Goal: Task Accomplishment & Management: Use online tool/utility

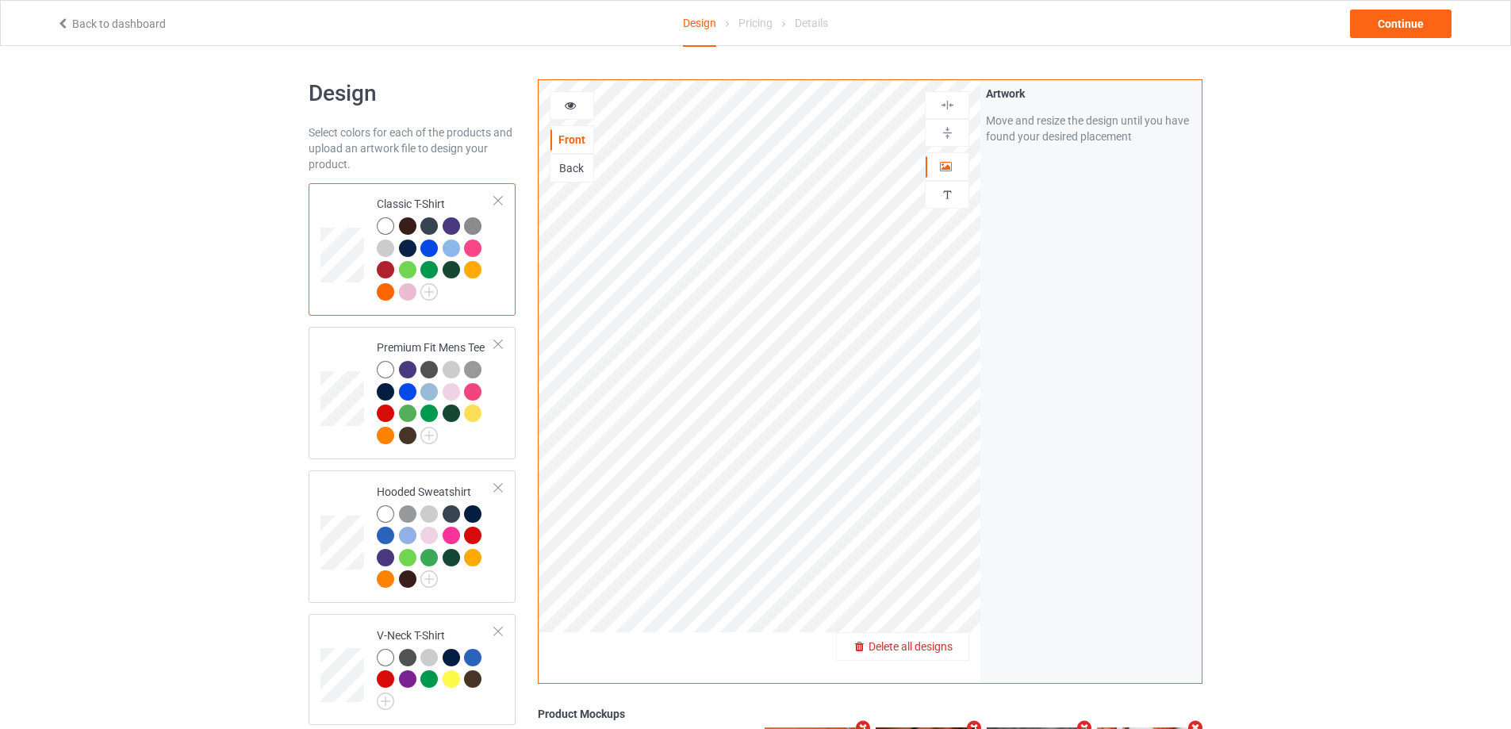
click at [942, 646] on span "Delete all designs" at bounding box center [910, 646] width 84 height 13
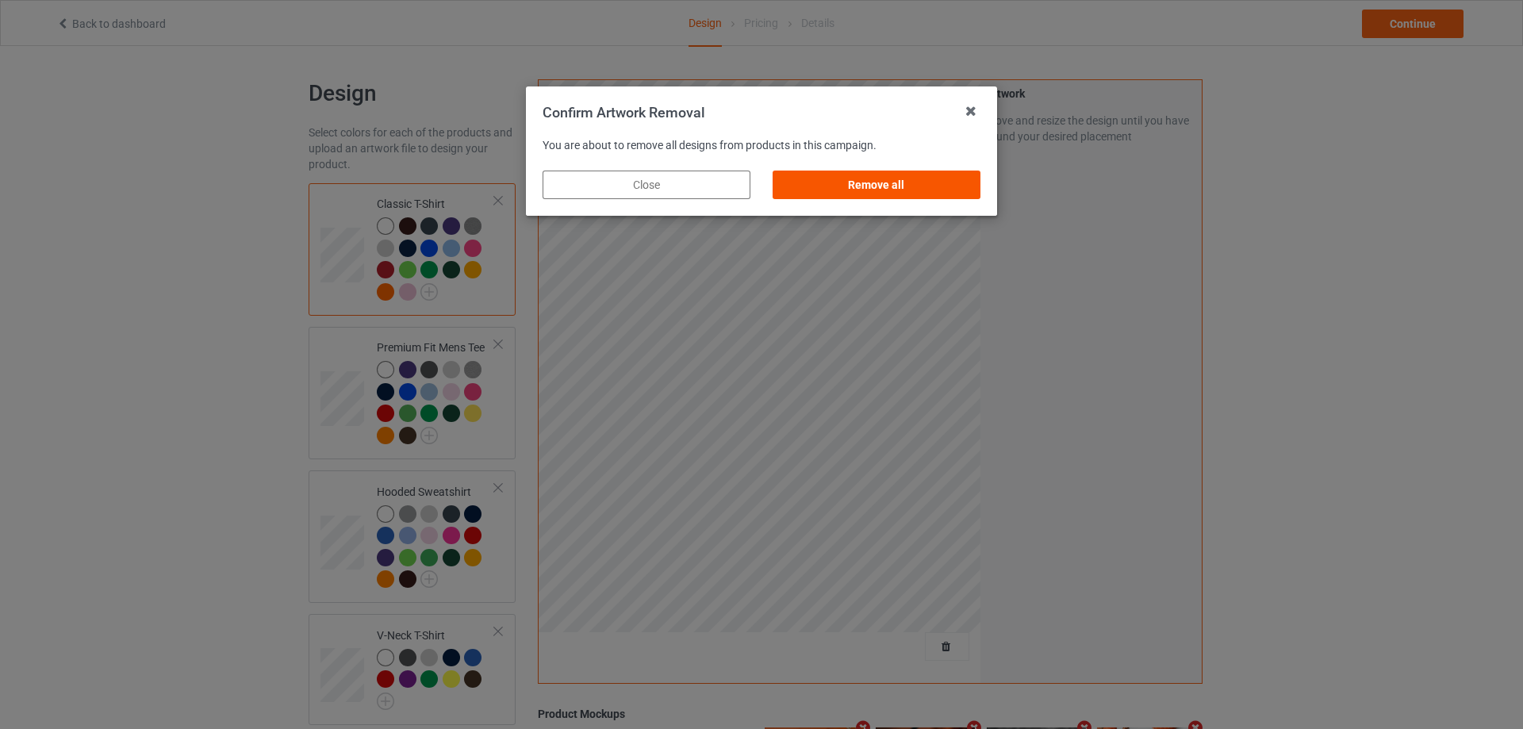
click at [893, 179] on div "Remove all" at bounding box center [876, 185] width 208 height 29
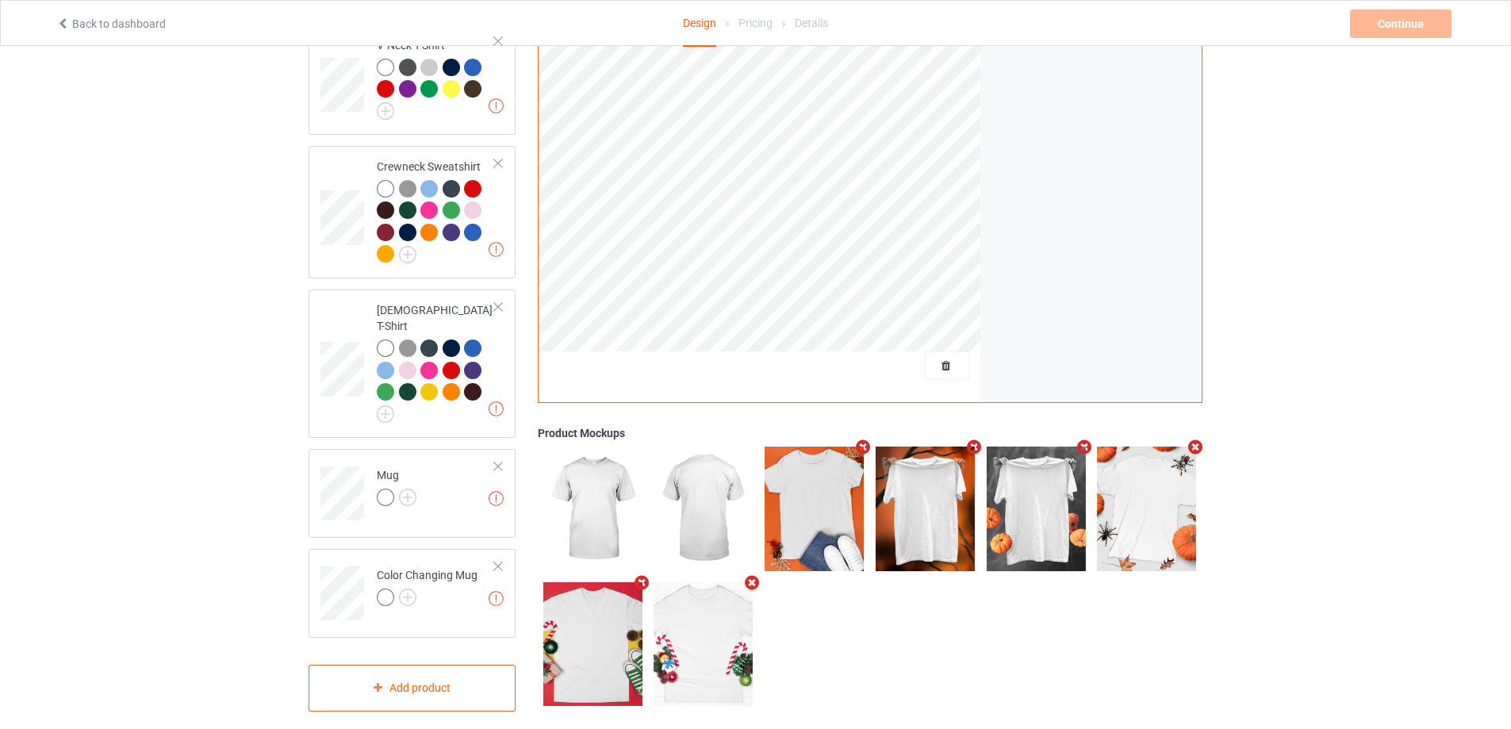
scroll to position [194, 0]
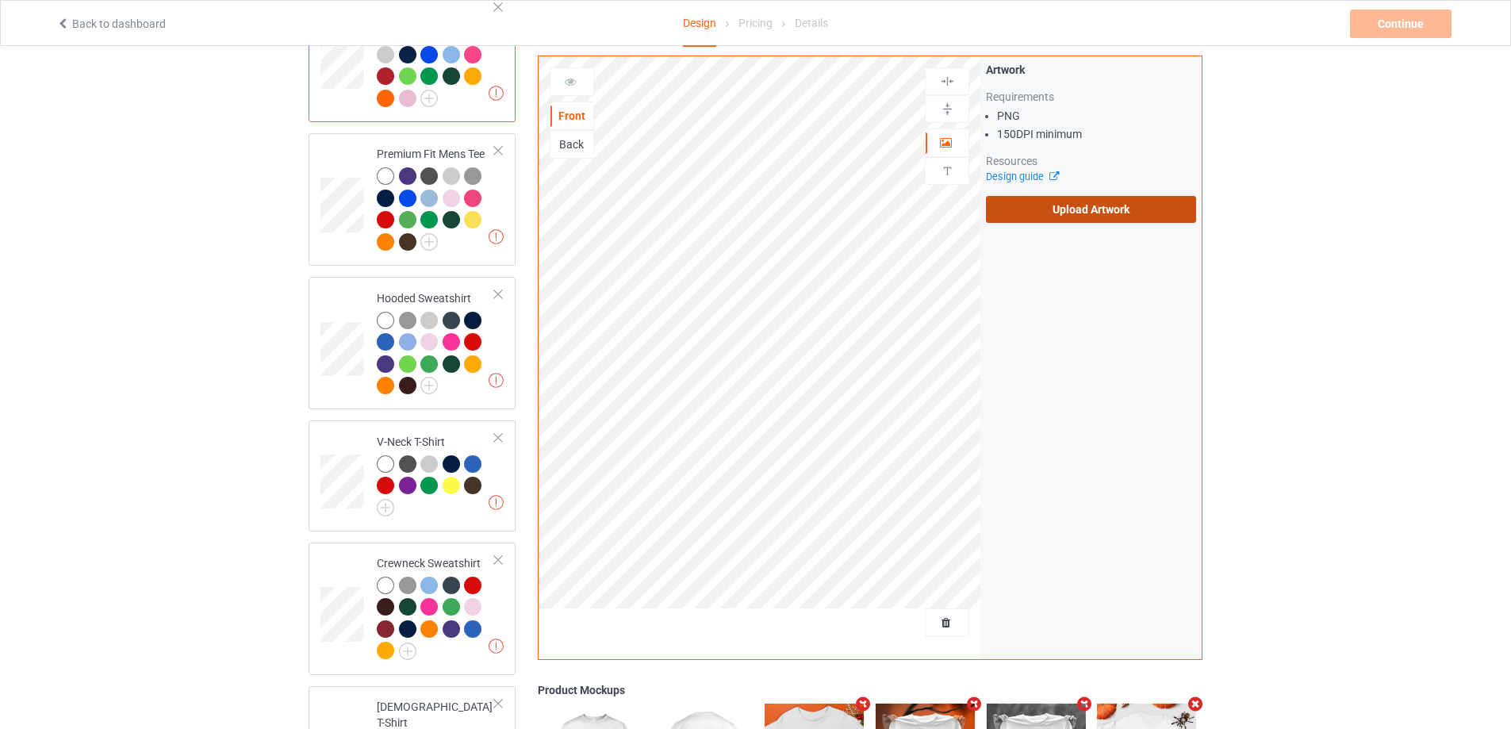
click at [1063, 209] on label "Upload Artwork" at bounding box center [1091, 209] width 210 height 27
click at [0, 0] on input "Upload Artwork" at bounding box center [0, 0] width 0 height 0
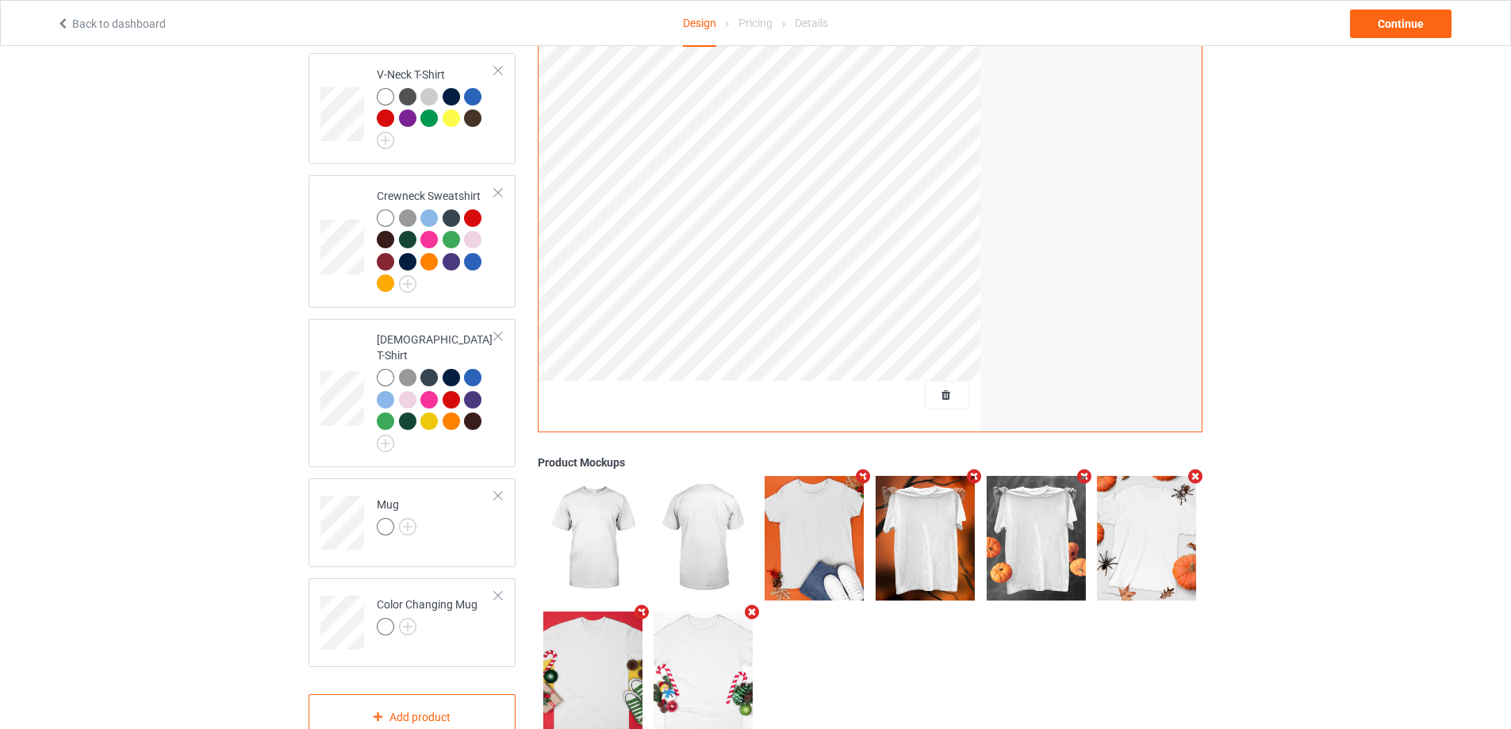
scroll to position [590, 0]
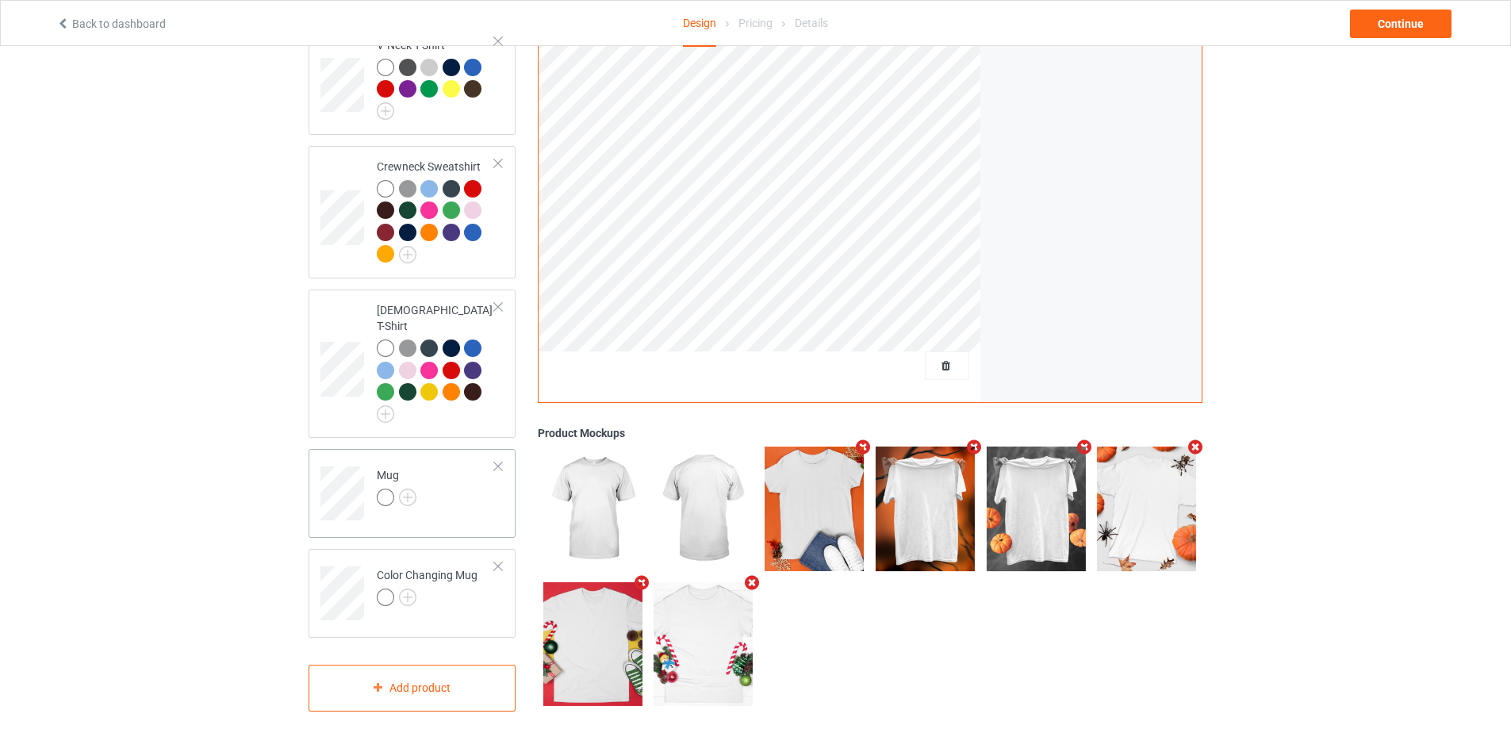
click at [450, 509] on div "Mug" at bounding box center [412, 493] width 207 height 89
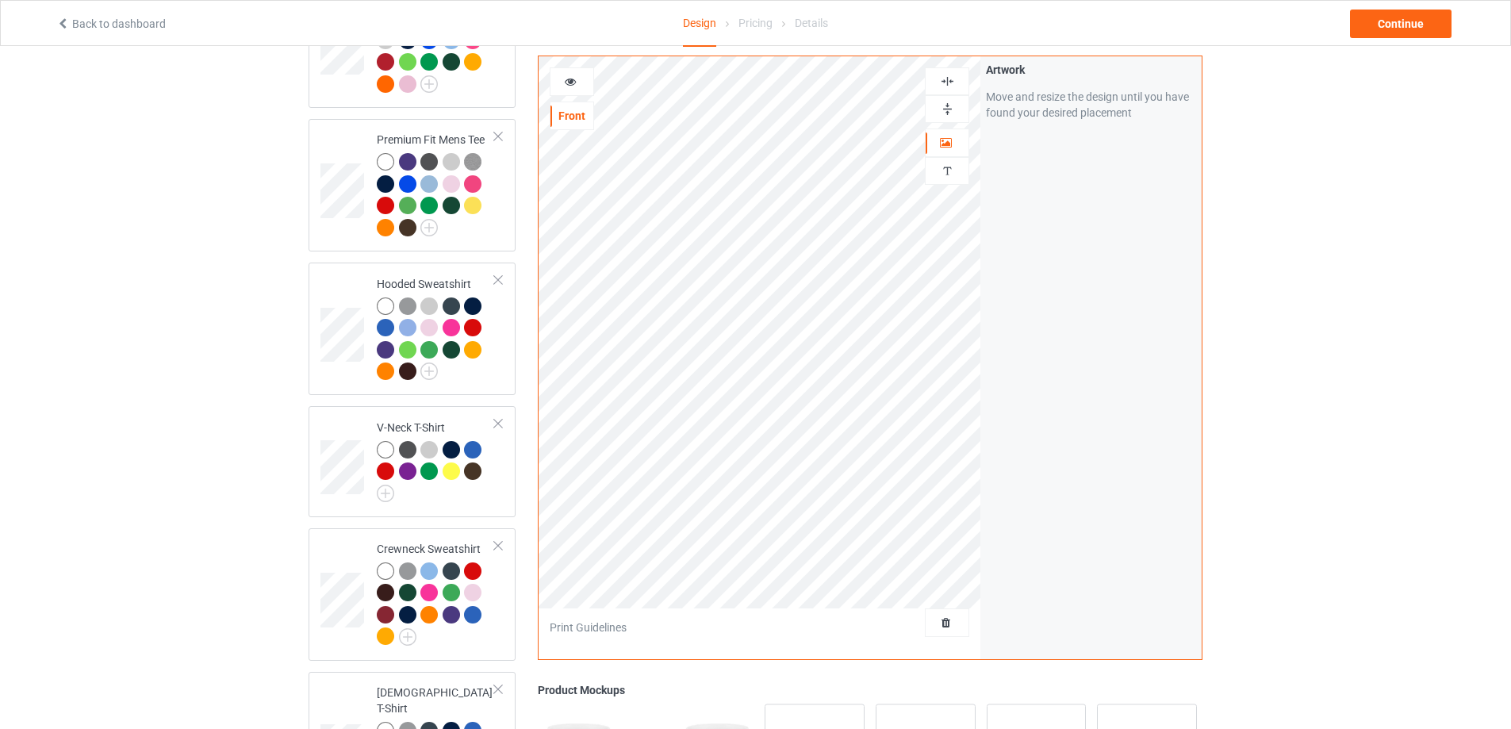
scroll to position [194, 0]
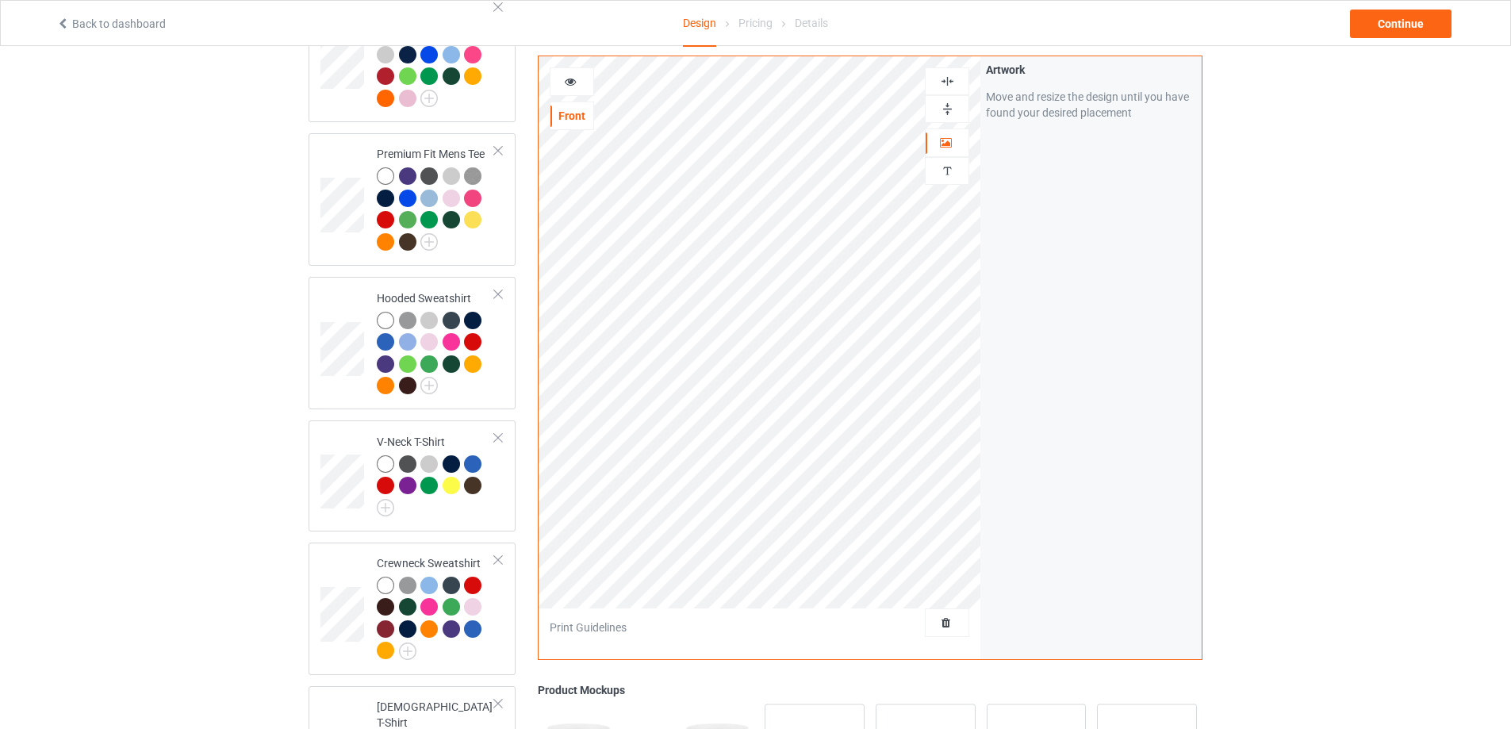
click at [949, 105] on img at bounding box center [947, 109] width 15 height 15
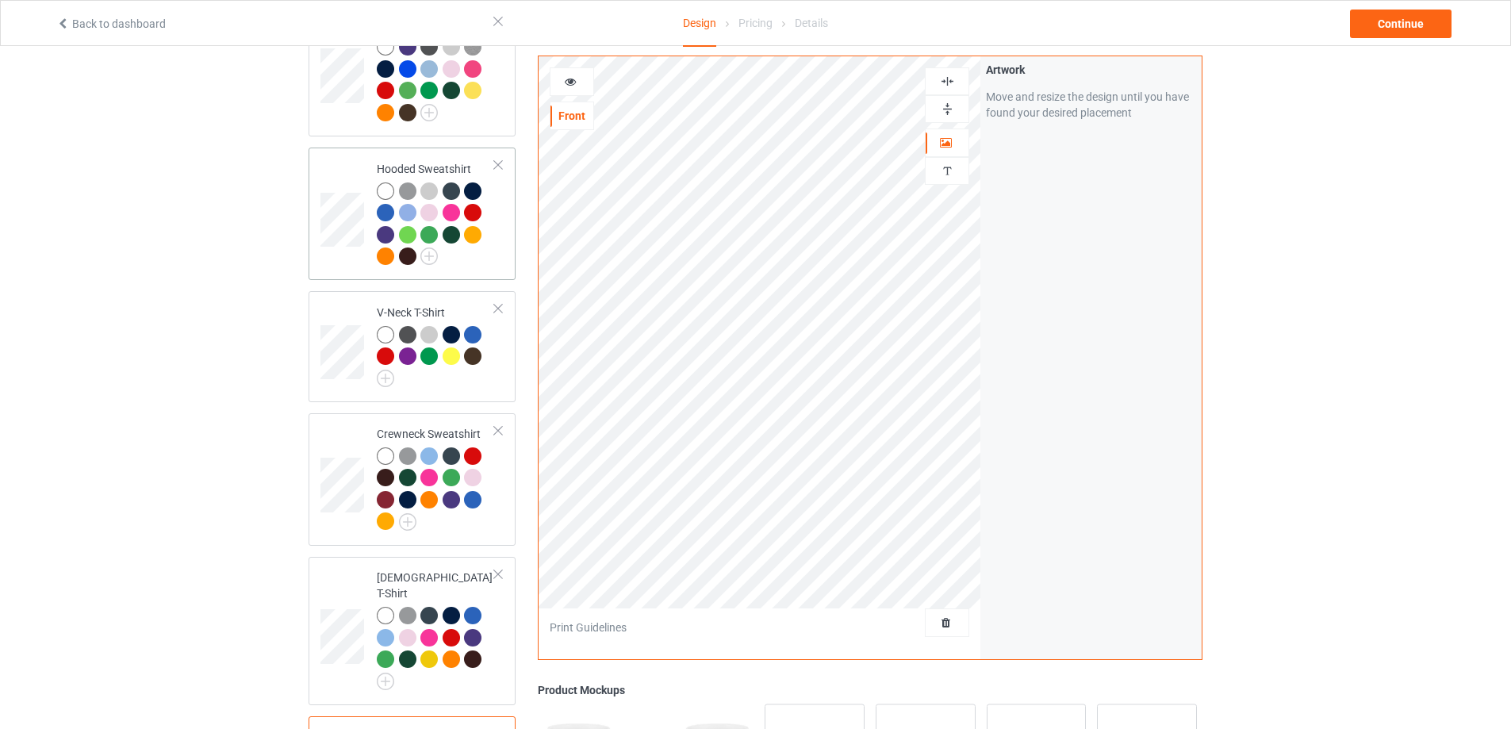
scroll to position [352, 0]
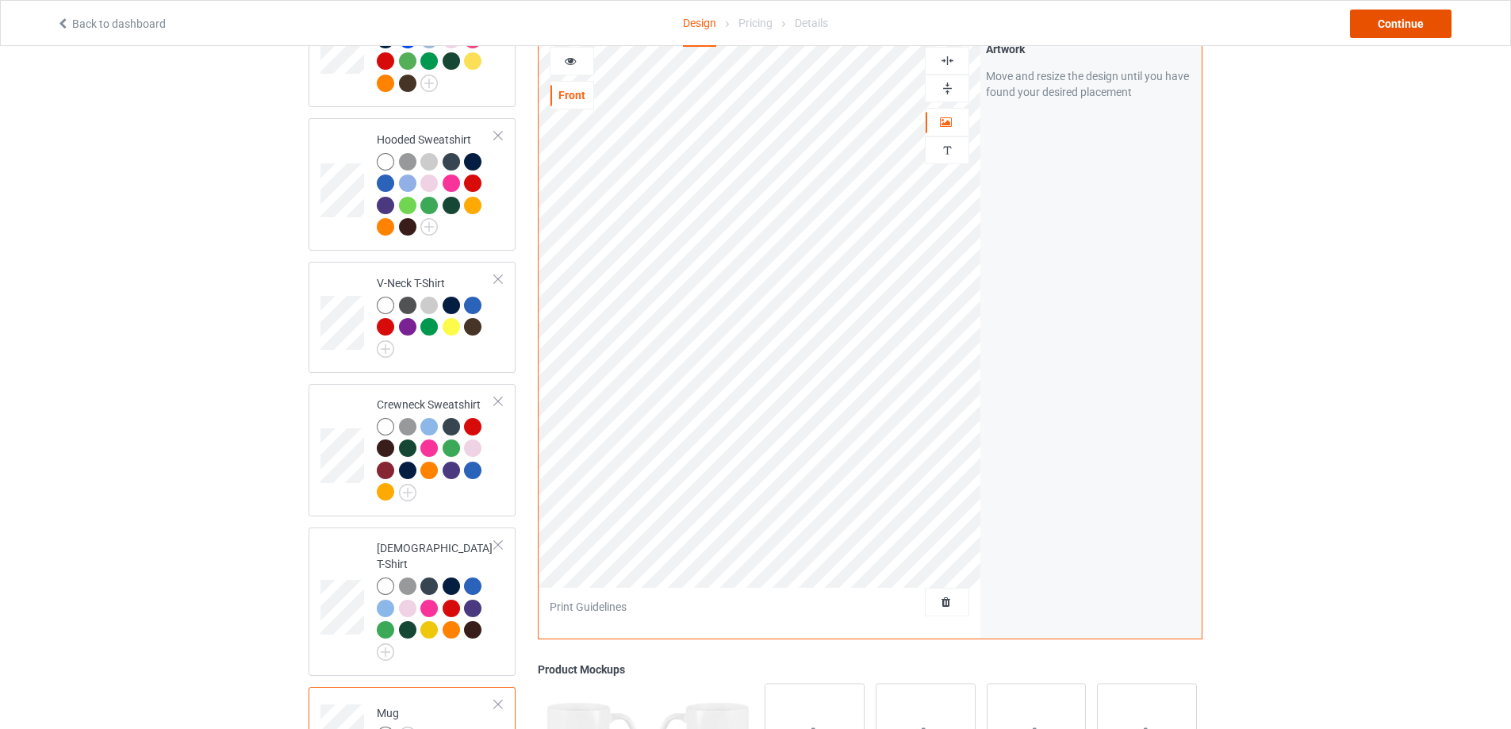
click at [1382, 32] on div "Continue" at bounding box center [1401, 24] width 102 height 29
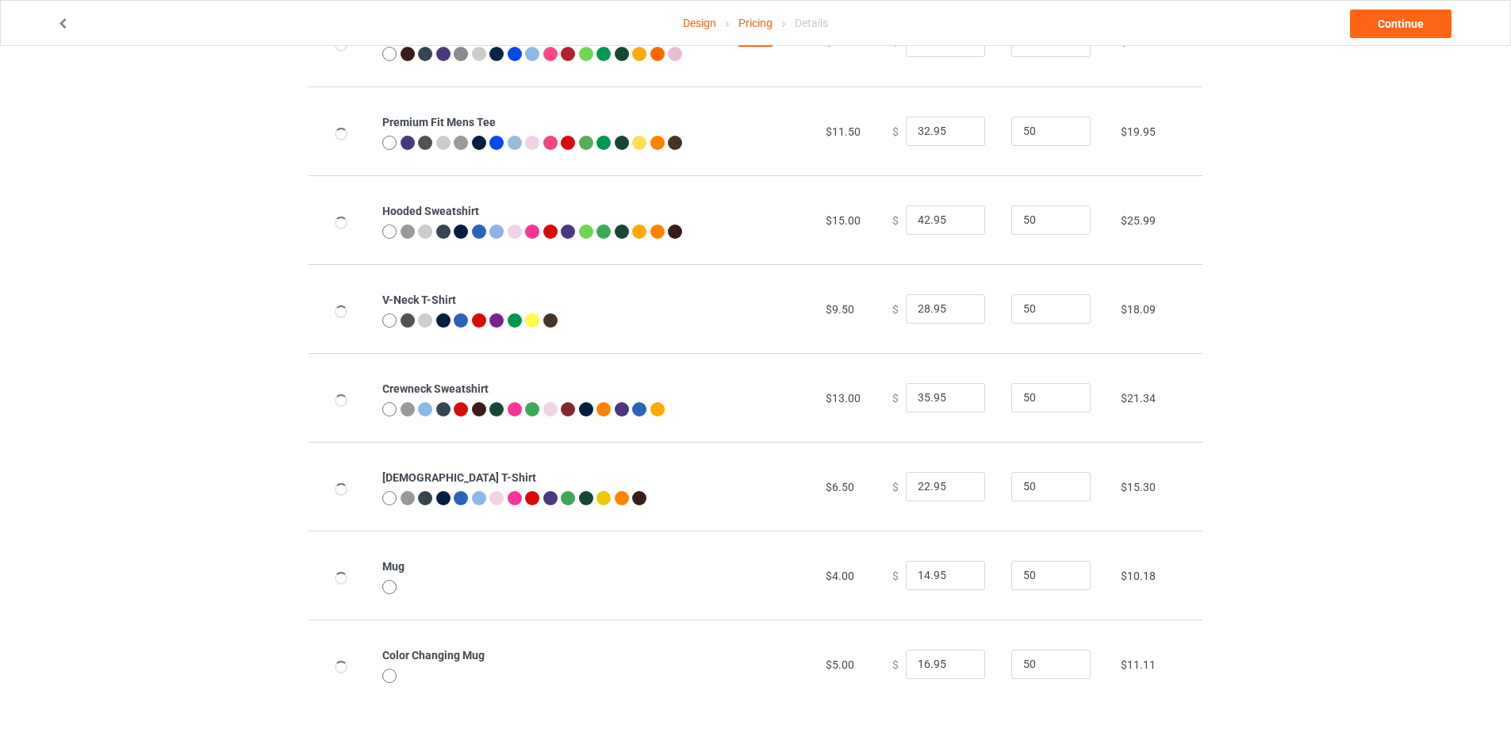
scroll to position [171, 0]
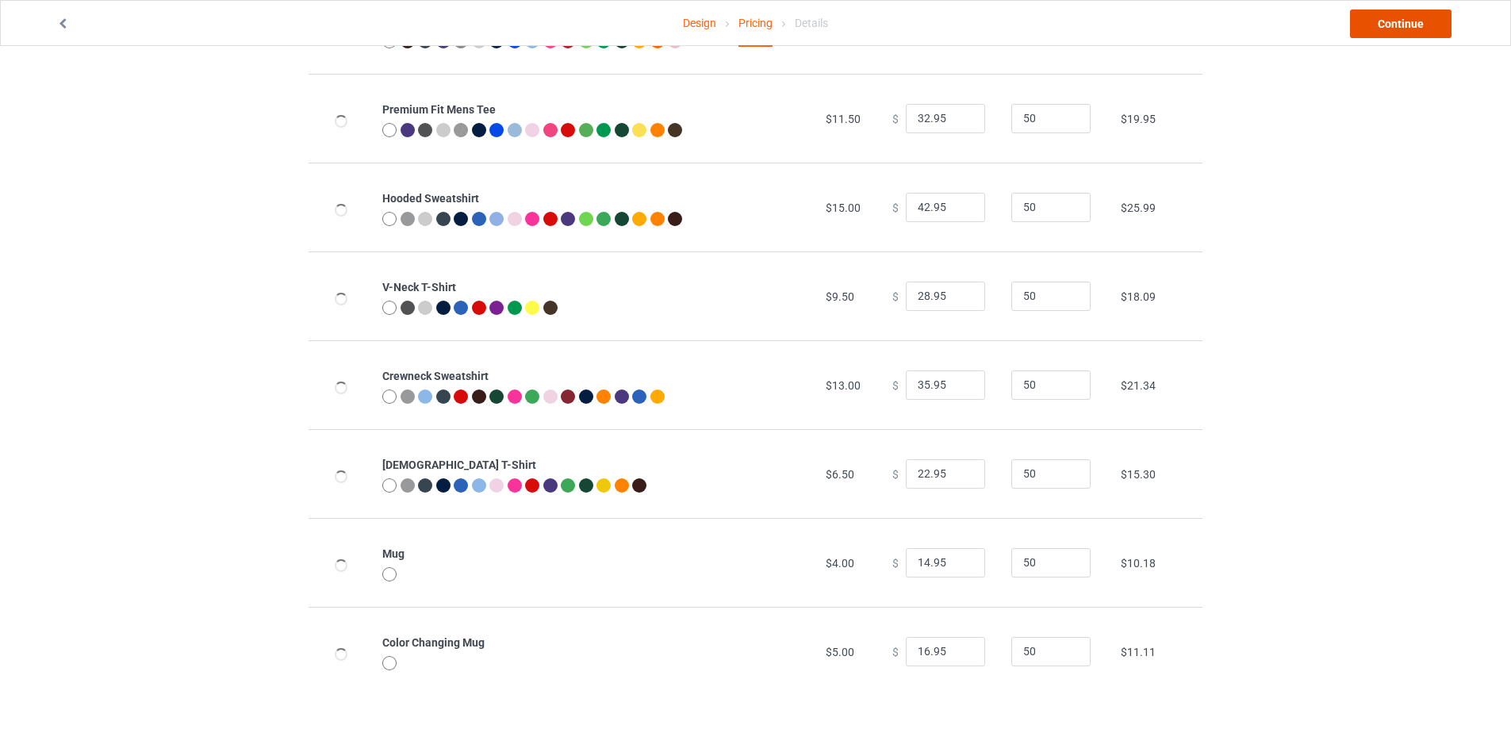
click at [1408, 25] on link "Continue" at bounding box center [1401, 24] width 102 height 29
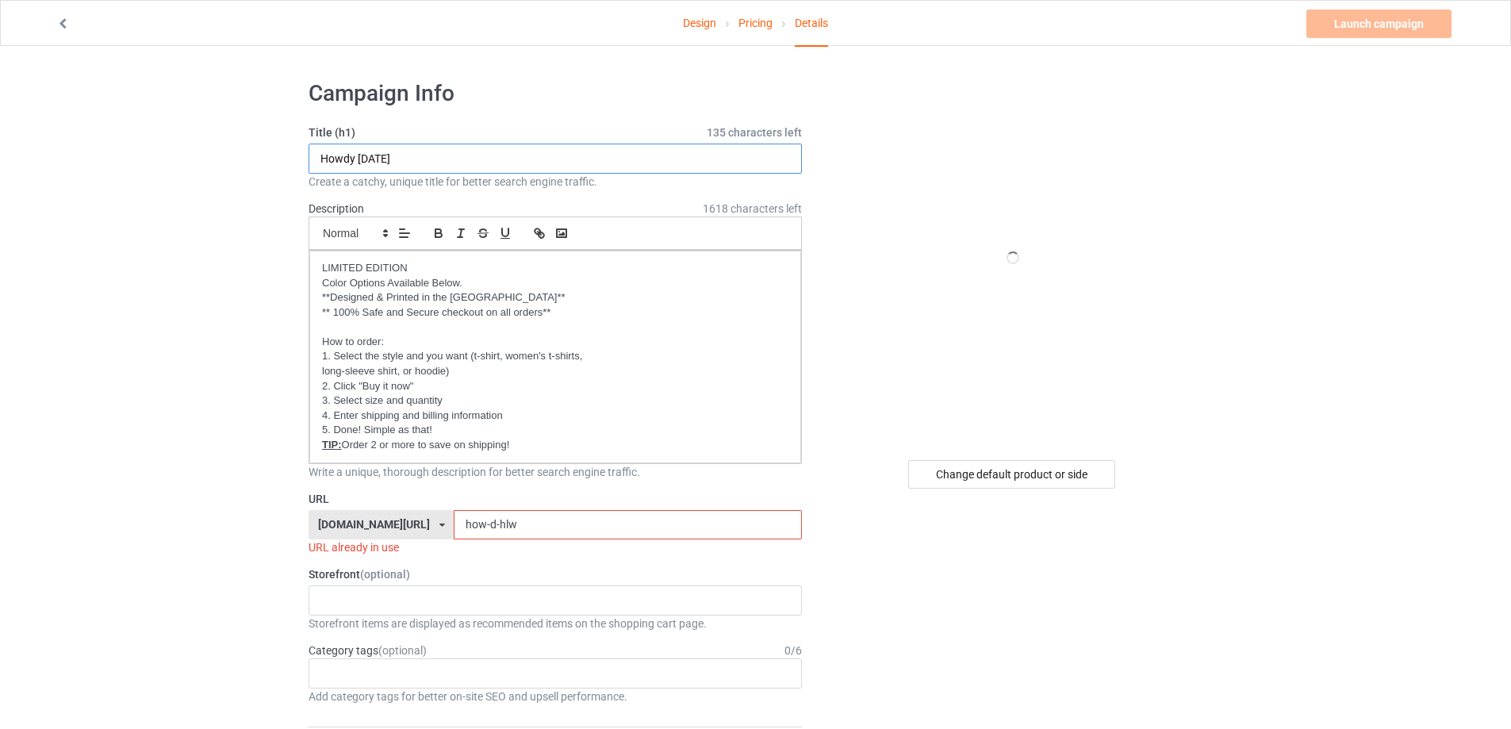
drag, startPoint x: 430, startPoint y: 155, endPoint x: 276, endPoint y: 150, distance: 153.9
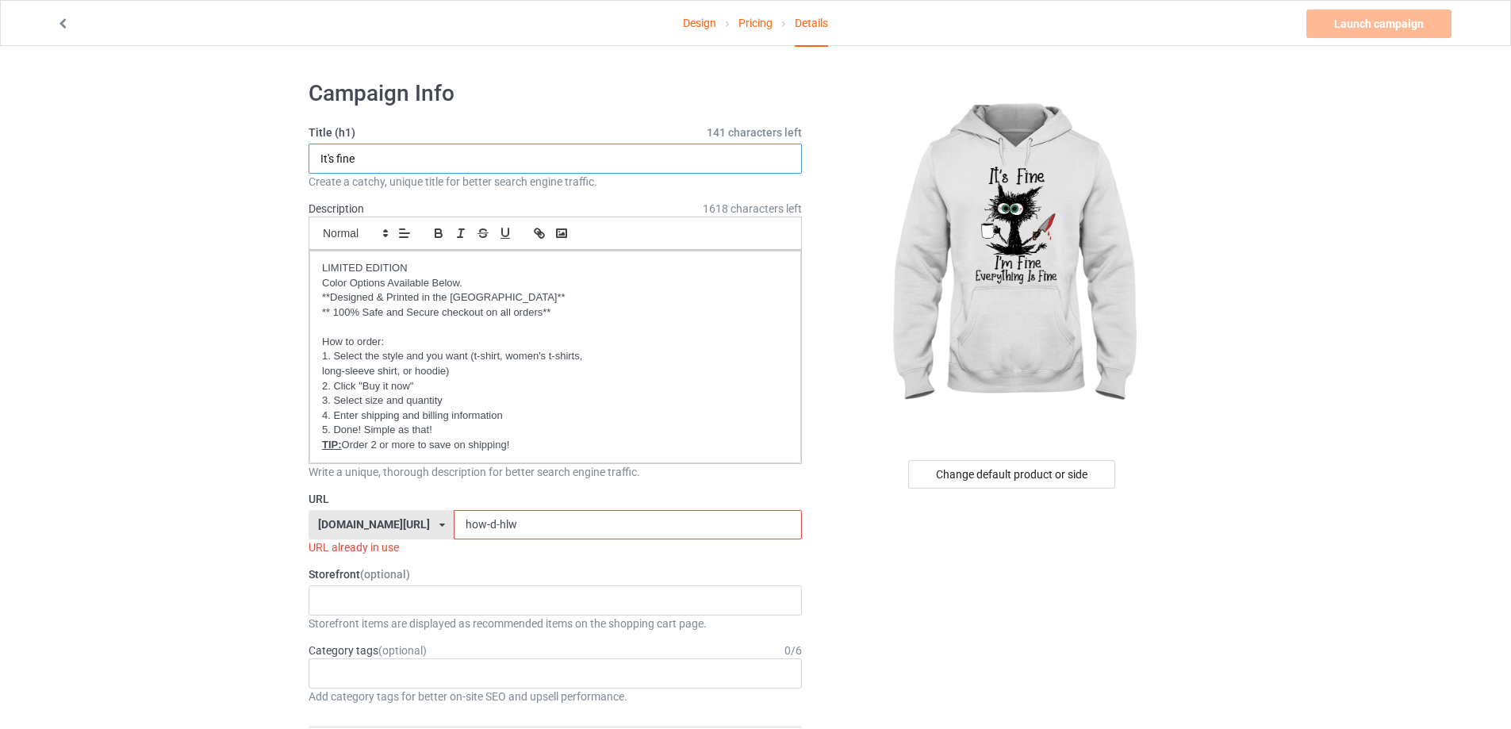
type input "It's fine"
drag, startPoint x: 536, startPoint y: 525, endPoint x: 368, endPoint y: 525, distance: 168.1
click at [368, 525] on div "[DOMAIN_NAME][URL] [DOMAIN_NAME][URL] [DOMAIN_NAME][URL] [DOMAIN_NAME][URL] [DO…" at bounding box center [555, 525] width 493 height 30
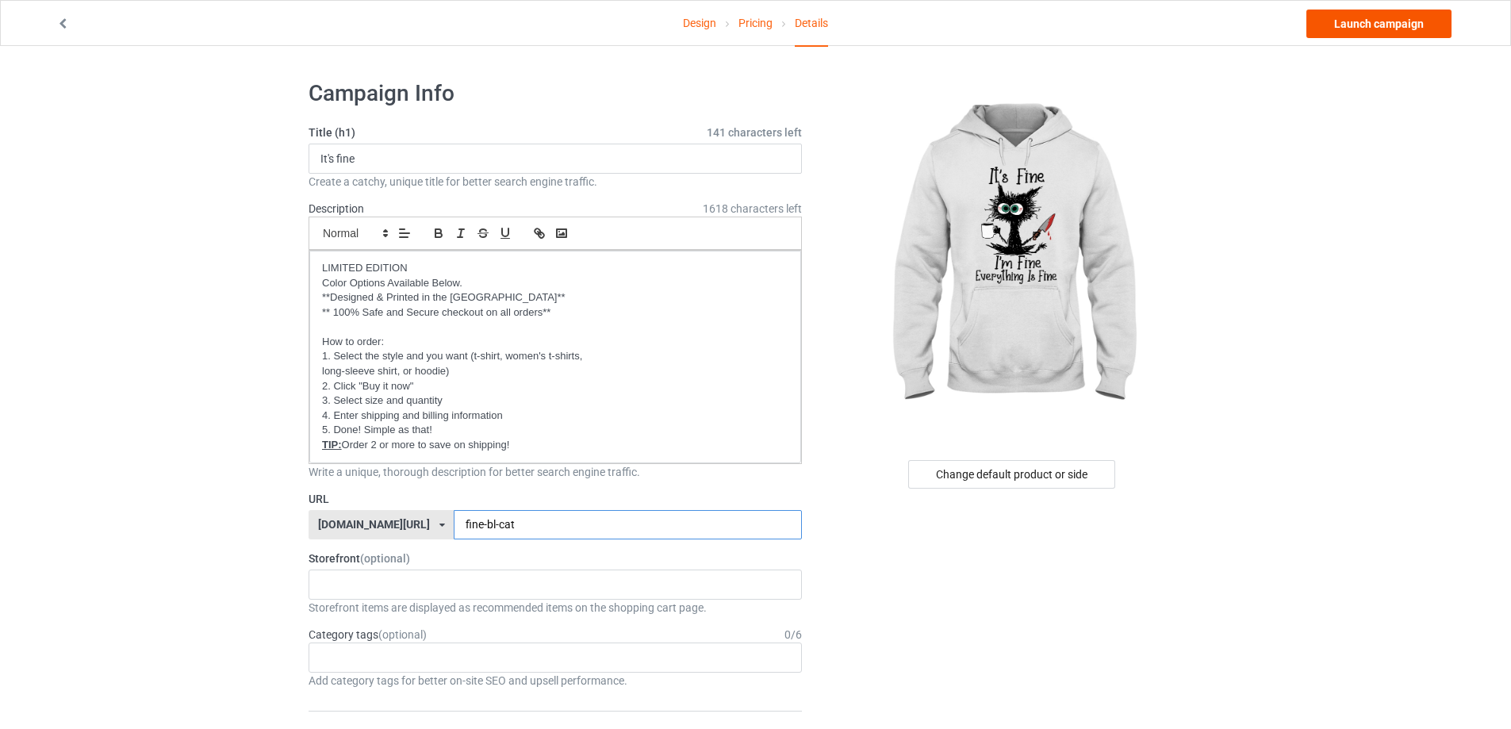
type input "fine-bl-cat"
click at [1381, 31] on link "Launch campaign" at bounding box center [1378, 24] width 145 height 29
